Goal: Transaction & Acquisition: Obtain resource

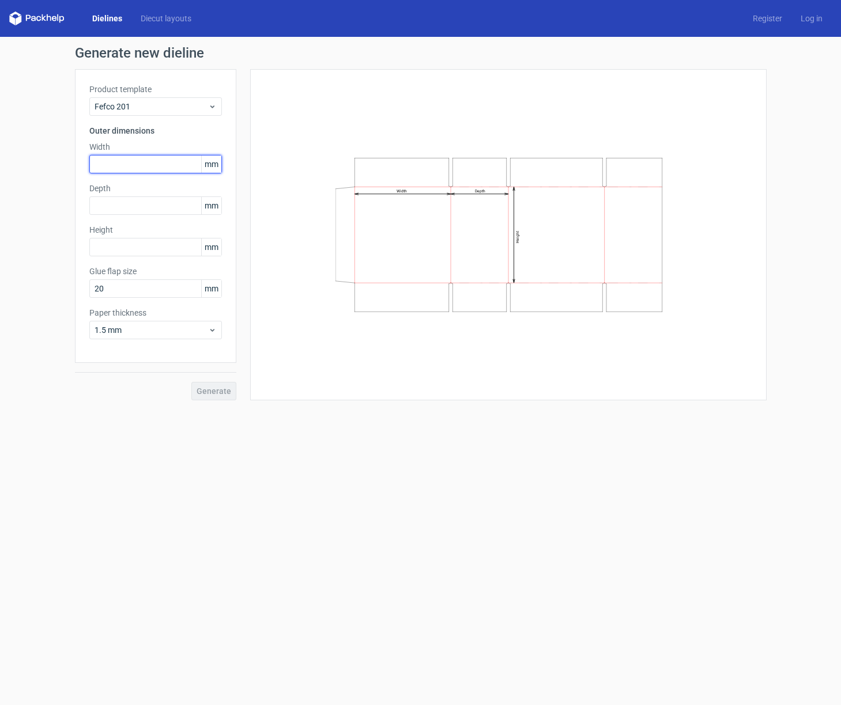
click at [135, 167] on input "text" at bounding box center [155, 164] width 133 height 18
type input "300"
type input "200"
type input "150"
click at [174, 264] on div "Product template Fefco 201 Outer dimensions Width 300 mm Depth 200 mm Height 15…" at bounding box center [155, 216] width 161 height 294
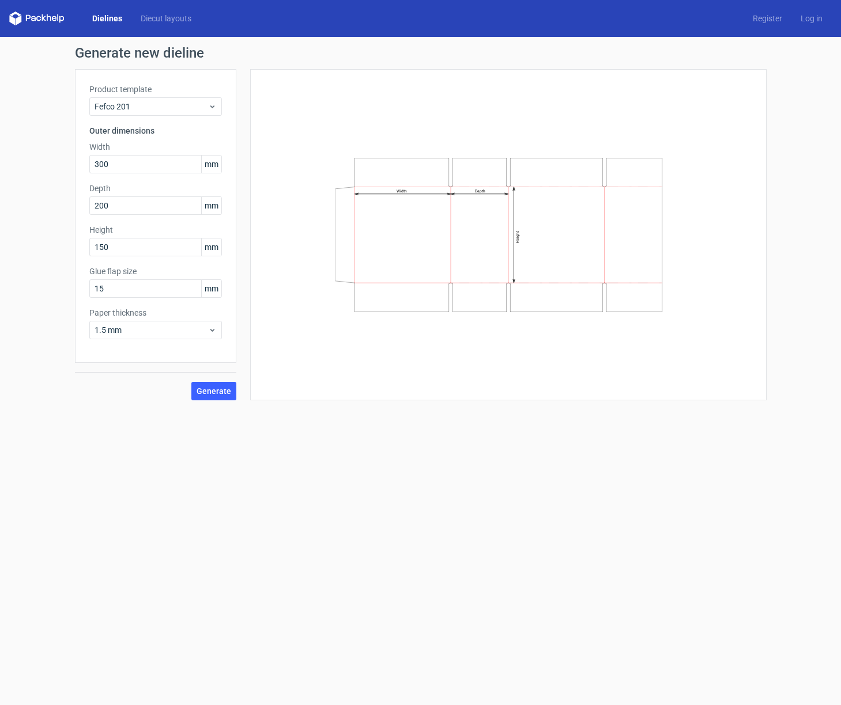
click at [152, 305] on div "Product template Fefco 201 Outer dimensions Width 300 mm Depth 200 mm Height 15…" at bounding box center [155, 216] width 161 height 294
click at [146, 327] on span "1.5 mm" at bounding box center [152, 330] width 114 height 12
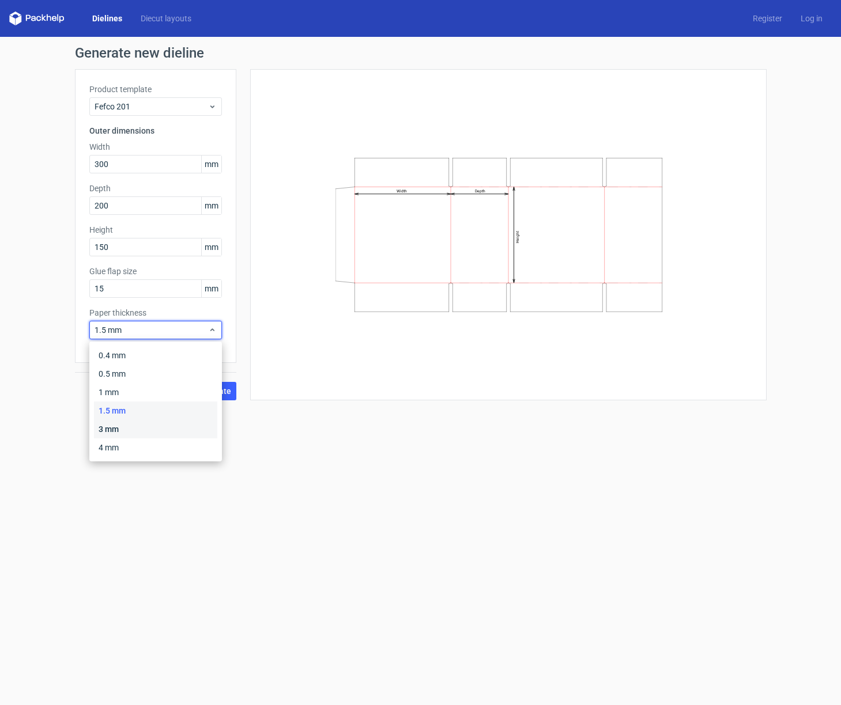
click at [127, 429] on div "3 mm" at bounding box center [155, 429] width 123 height 18
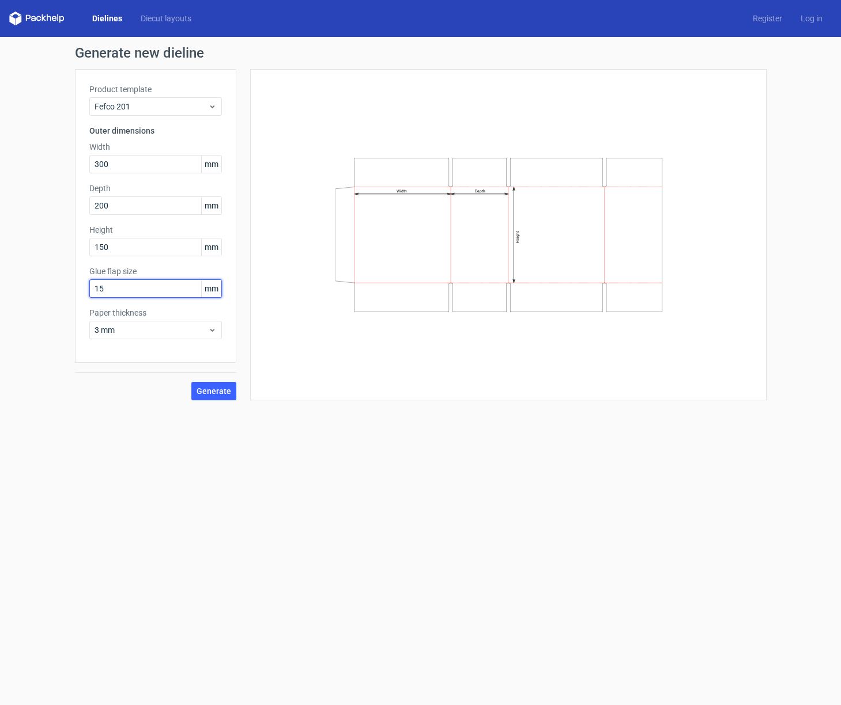
click at [135, 293] on input "15" at bounding box center [155, 288] width 133 height 18
click at [184, 303] on div "Product template Fefco 201 Outer dimensions Width 300 mm Depth 200 mm Height 15…" at bounding box center [155, 216] width 161 height 294
click at [145, 288] on input "10" at bounding box center [155, 288] width 133 height 18
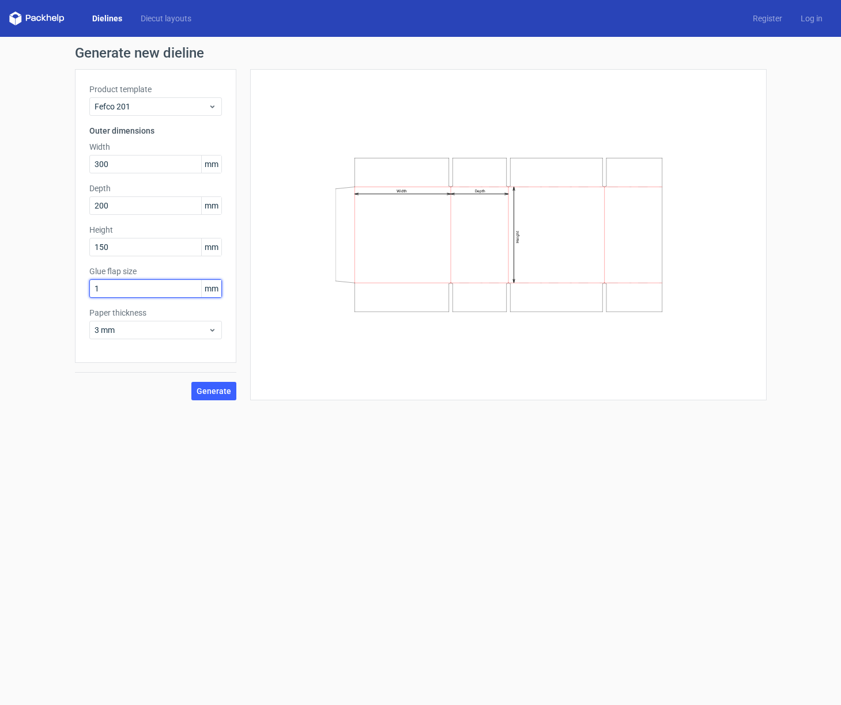
type input "15"
click at [176, 353] on div "Product template Fefco 201 Outer dimensions Width 300 mm Depth 200 mm Height 15…" at bounding box center [155, 216] width 161 height 294
click at [224, 388] on span "Generate" at bounding box center [213, 391] width 35 height 8
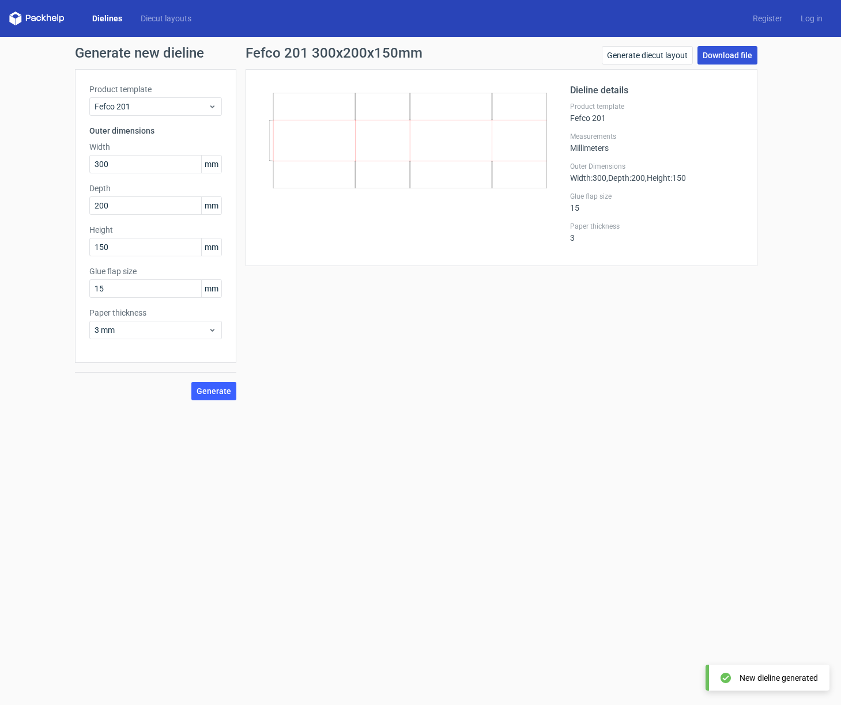
click at [736, 55] on link "Download file" at bounding box center [727, 55] width 60 height 18
click at [663, 55] on link "Generate diecut layout" at bounding box center [647, 55] width 91 height 18
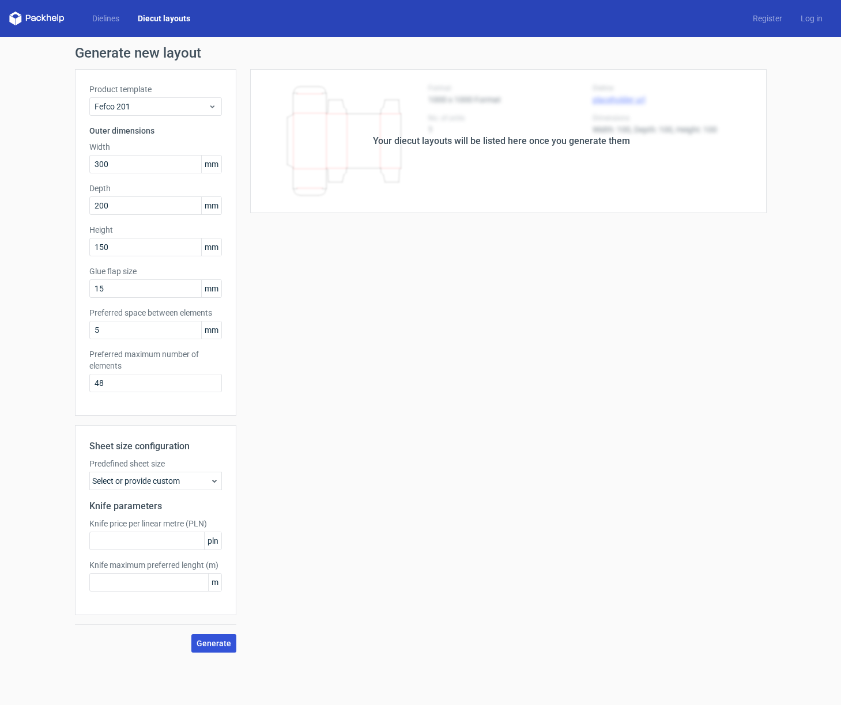
click at [223, 643] on span "Generate" at bounding box center [213, 644] width 35 height 8
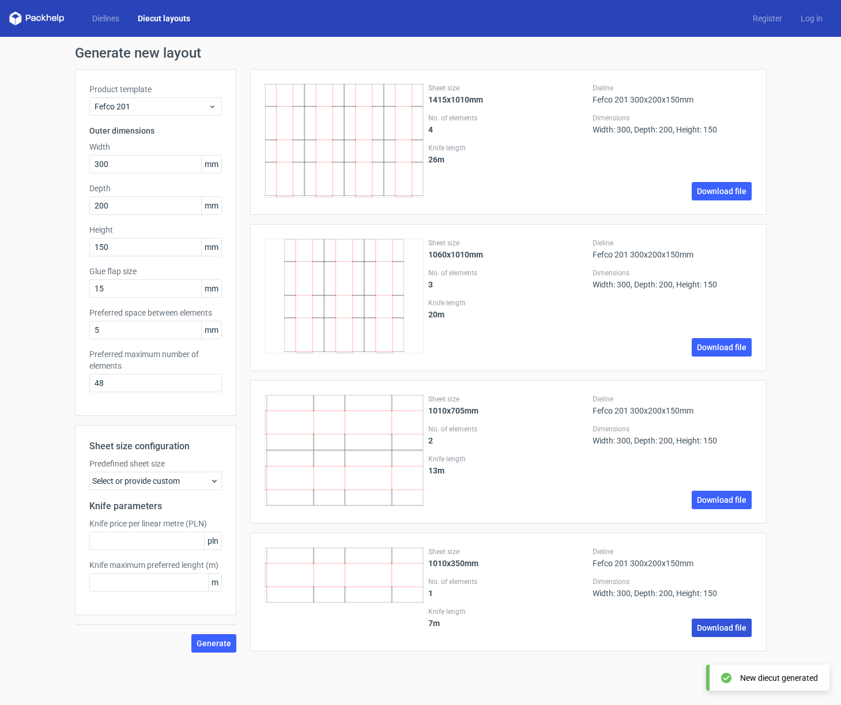
click at [725, 623] on link "Download file" at bounding box center [721, 628] width 60 height 18
